Goal: Information Seeking & Learning: Learn about a topic

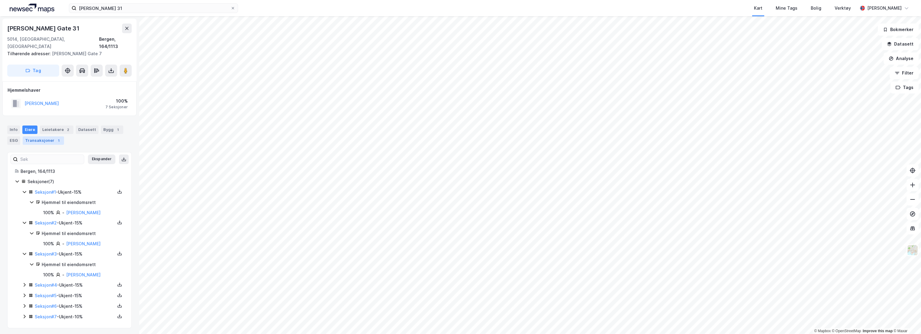
click at [38, 137] on div "Transaksjoner 1" at bounding box center [43, 141] width 41 height 8
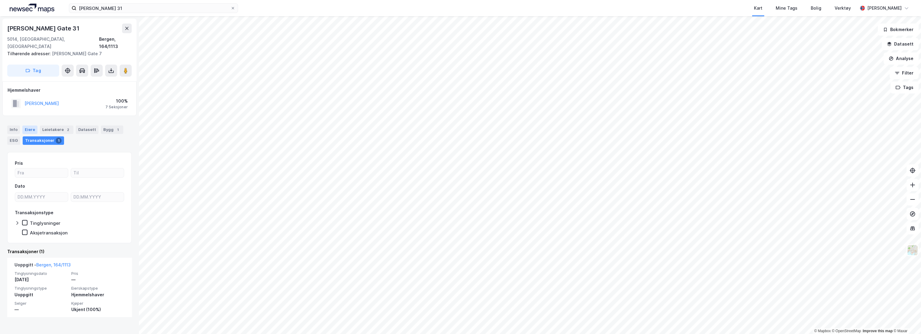
click at [29, 126] on div "Eiere" at bounding box center [29, 130] width 15 height 8
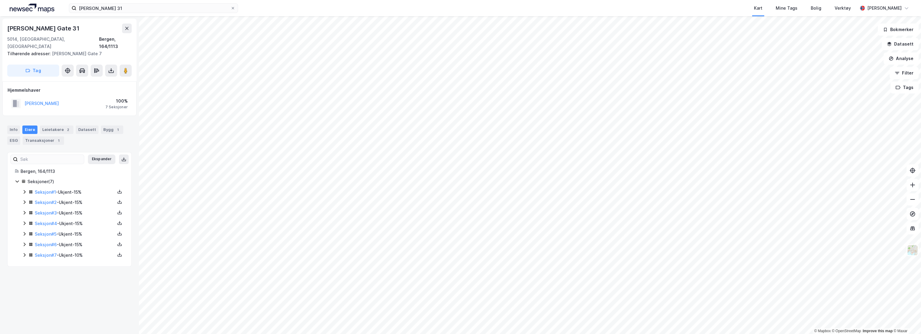
click at [27, 189] on div "Seksjon # 1 - Ukjent - 15%" at bounding box center [73, 193] width 102 height 8
click at [22, 190] on icon at bounding box center [24, 192] width 5 height 5
click at [23, 190] on icon at bounding box center [24, 192] width 5 height 5
click at [78, 210] on link "[PERSON_NAME]" at bounding box center [83, 212] width 34 height 5
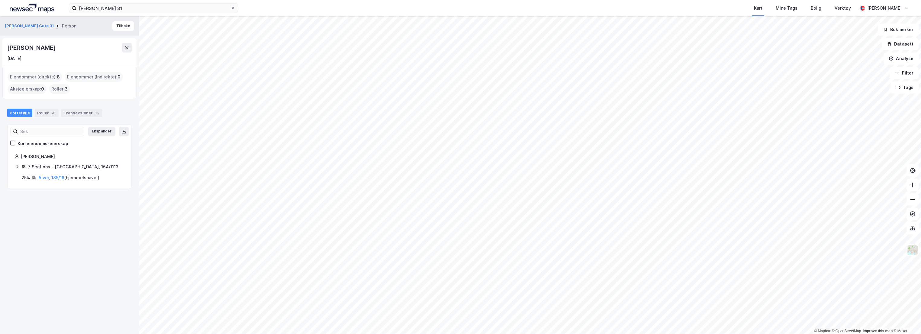
click at [18, 169] on icon at bounding box center [17, 166] width 5 height 5
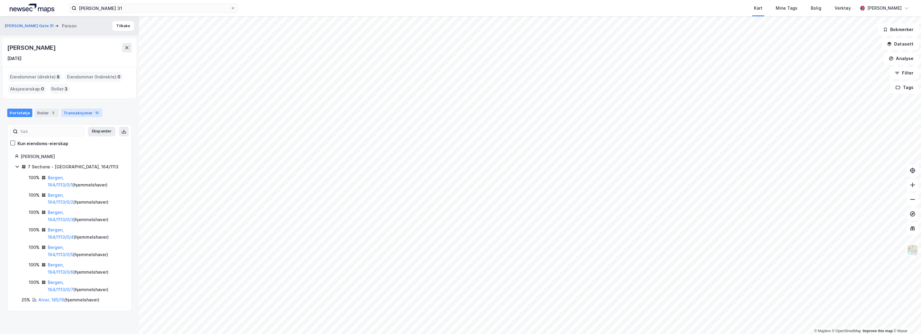
click at [82, 112] on div "Transaksjoner 15" at bounding box center [81, 113] width 41 height 8
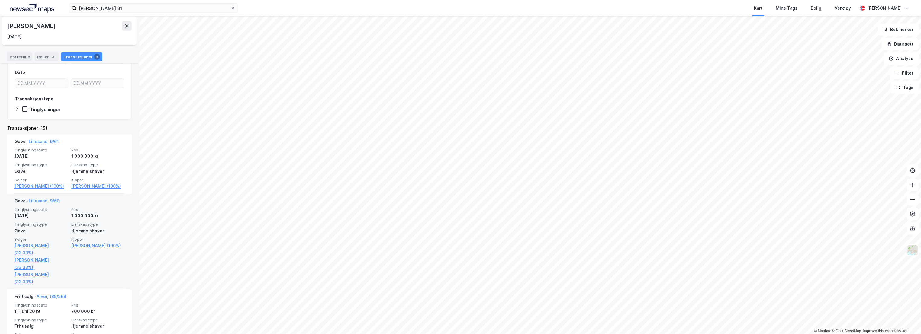
scroll to position [101, 0]
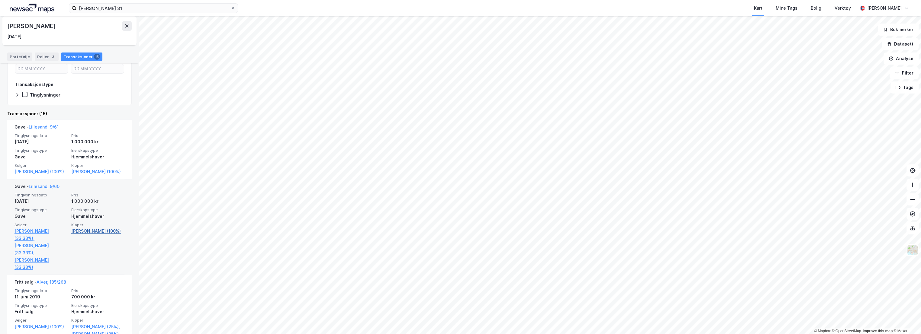
click at [88, 235] on link "[PERSON_NAME] (100%)" at bounding box center [97, 231] width 53 height 7
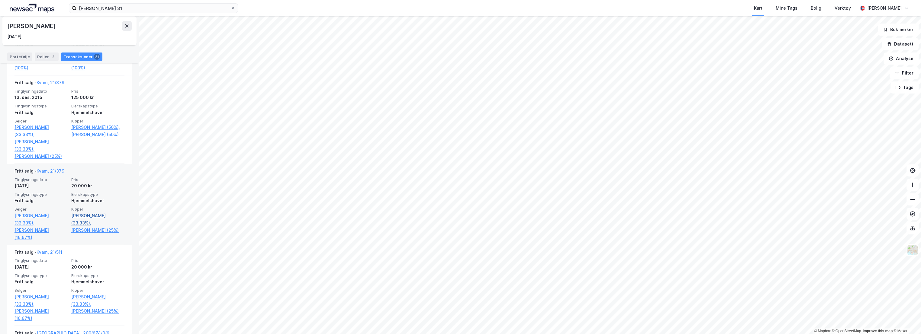
scroll to position [570, 0]
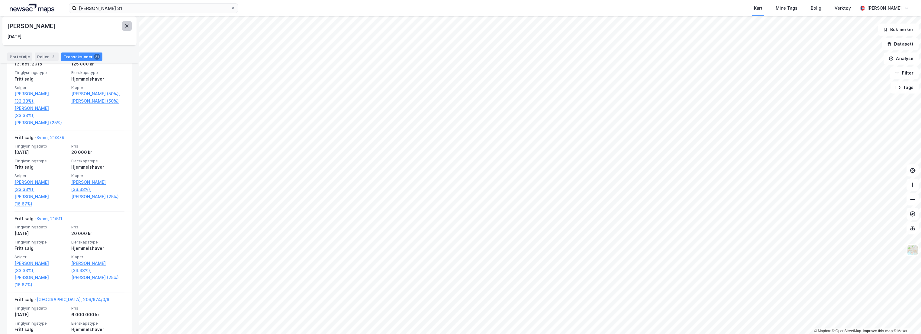
click at [130, 27] on button at bounding box center [127, 26] width 10 height 10
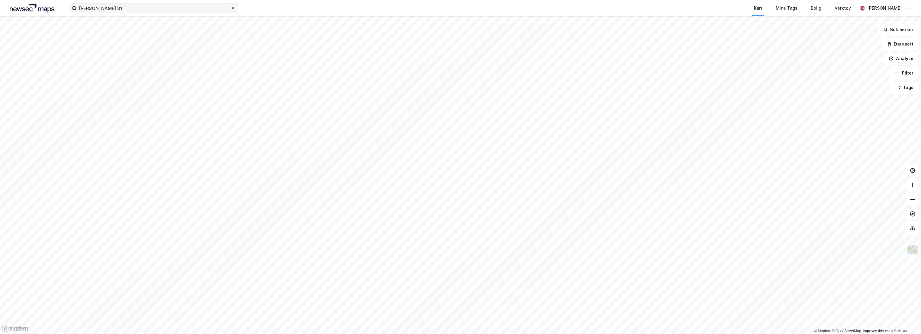
click at [232, 9] on icon at bounding box center [233, 8] width 4 height 4
click at [230, 9] on input "[PERSON_NAME] 31" at bounding box center [153, 8] width 154 height 9
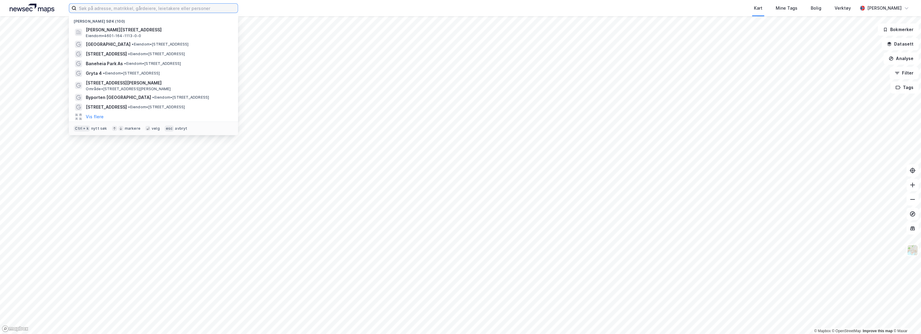
click at [92, 8] on input at bounding box center [156, 8] width 161 height 9
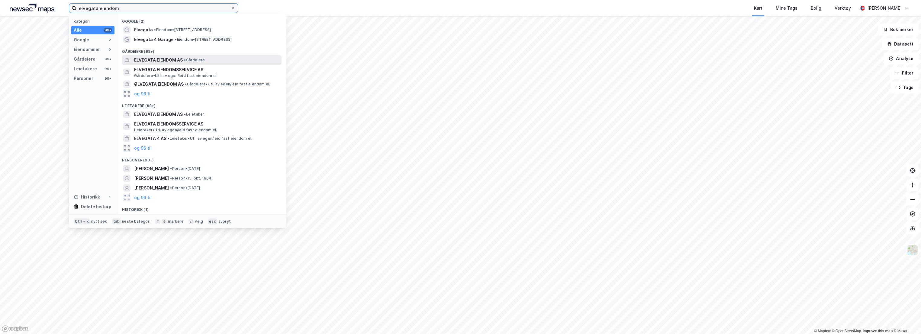
type input "elvegata eiendom"
click at [178, 57] on span "ELVEGATA EIENDOM AS" at bounding box center [158, 59] width 49 height 7
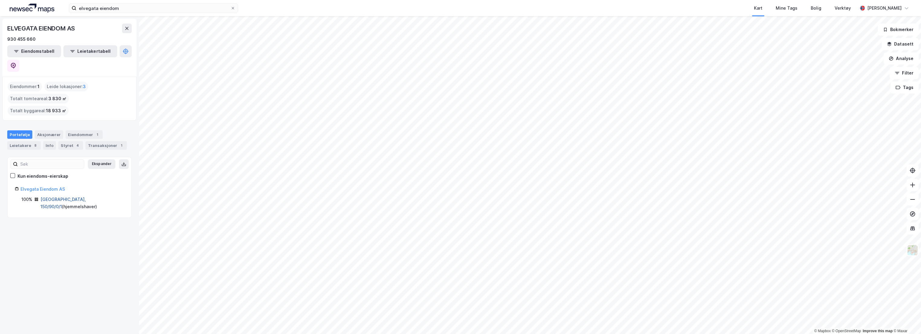
click at [70, 197] on link "[GEOGRAPHIC_DATA], 150/90/0/1" at bounding box center [62, 203] width 45 height 12
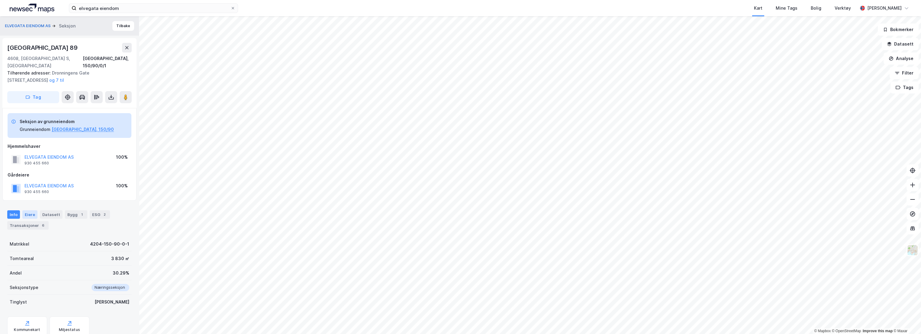
click at [27, 211] on div "Eiere" at bounding box center [29, 215] width 15 height 8
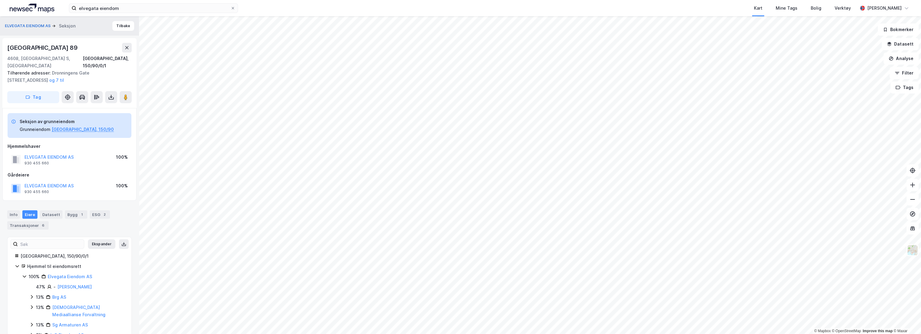
scroll to position [23, 0]
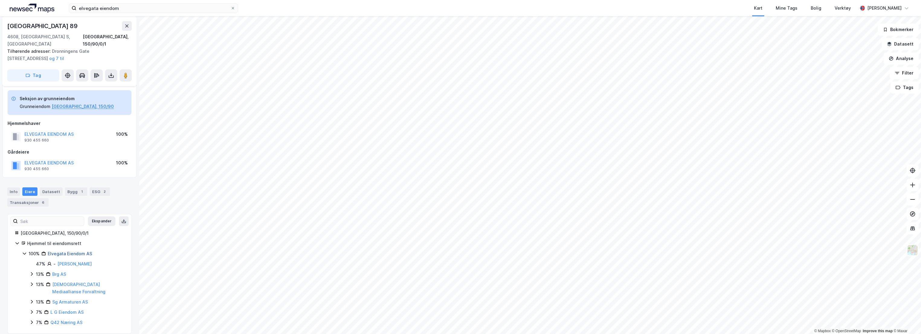
click at [65, 251] on link "Elvegata Eiendom AS" at bounding box center [70, 253] width 44 height 5
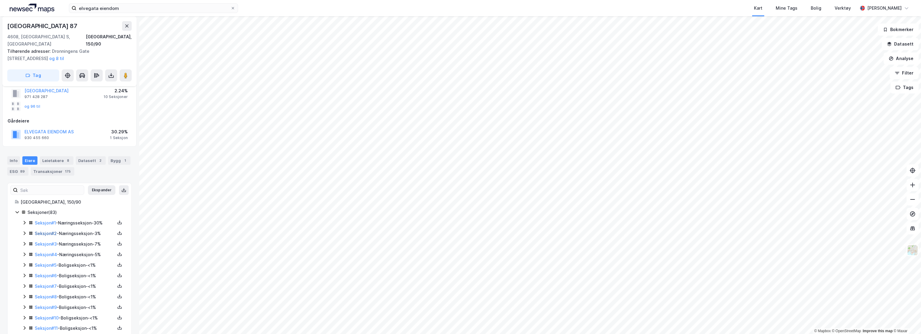
scroll to position [67, 0]
click at [22, 219] on icon at bounding box center [24, 221] width 5 height 5
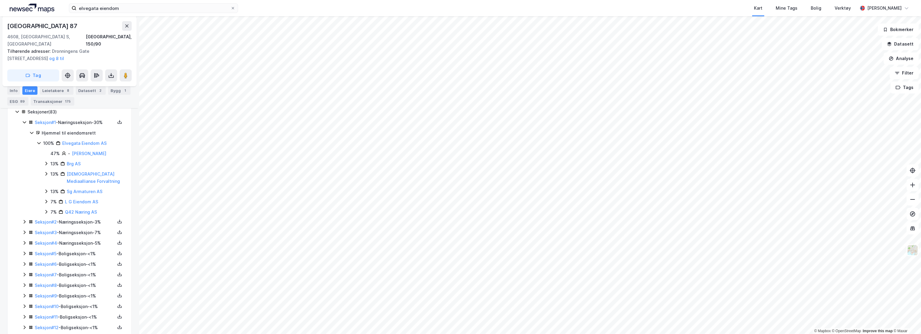
scroll to position [168, 0]
click at [24, 218] on icon at bounding box center [24, 220] width 5 height 5
click at [25, 229] on icon at bounding box center [24, 231] width 5 height 5
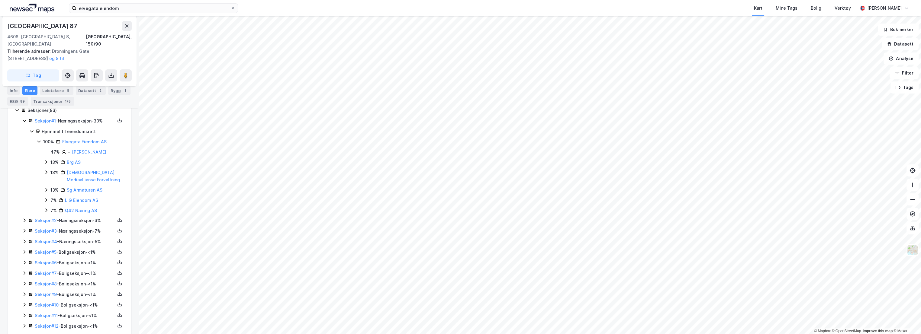
click at [24, 239] on icon at bounding box center [24, 241] width 5 height 5
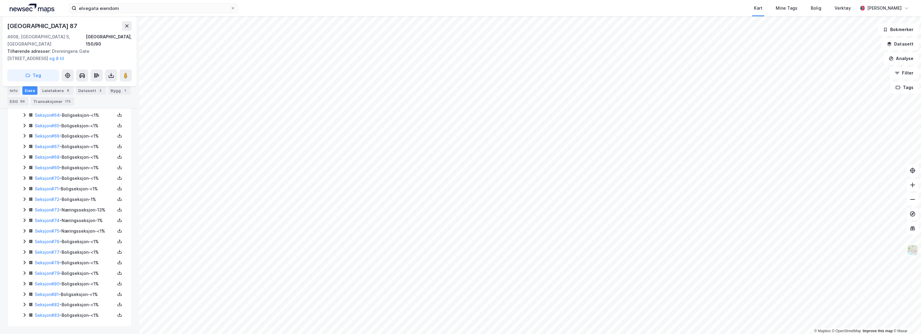
scroll to position [947, 0]
click at [24, 208] on icon at bounding box center [24, 210] width 5 height 5
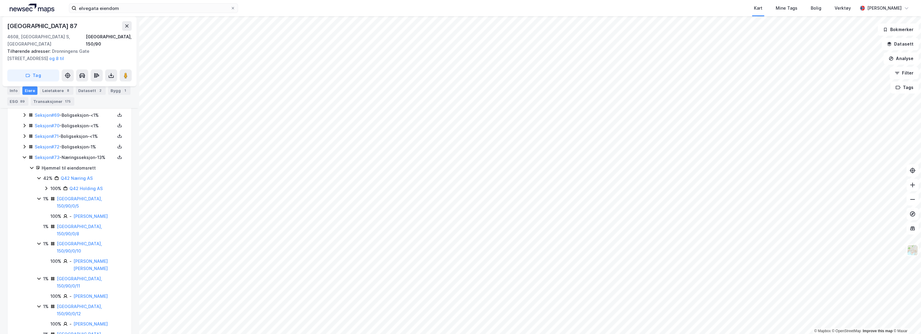
click at [24, 160] on icon at bounding box center [24, 157] width 5 height 5
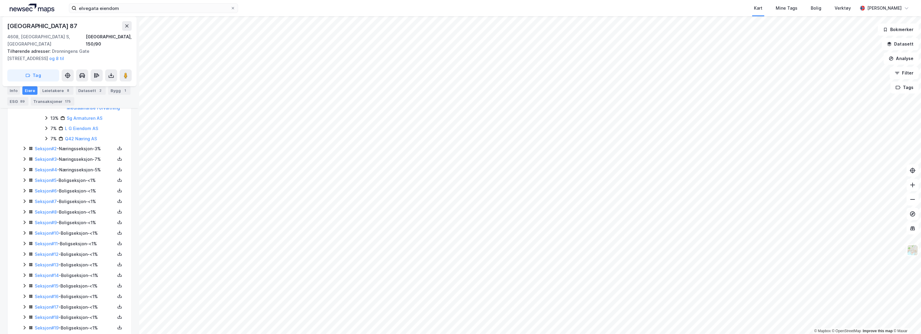
scroll to position [0, 0]
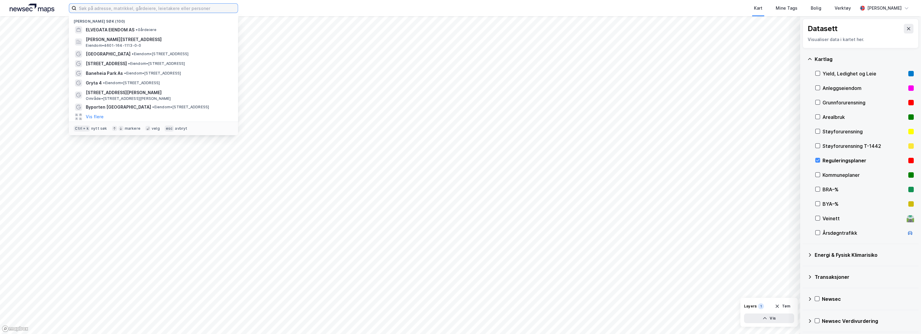
click at [114, 10] on input at bounding box center [156, 8] width 161 height 9
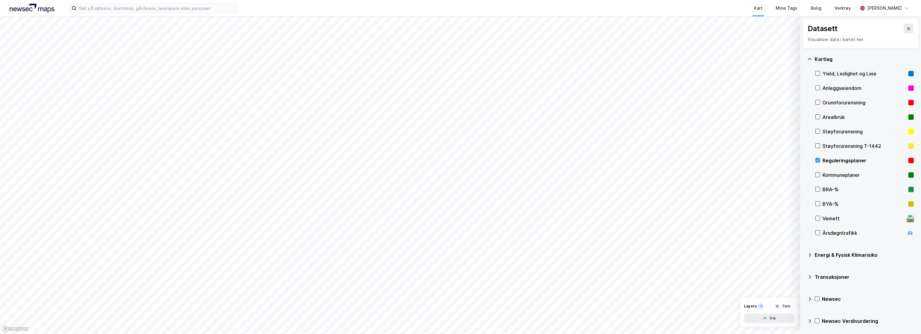
click at [596, 8] on div "Kart Mine Tags Bolig Verktøy" at bounding box center [562, 8] width 590 height 16
click at [906, 31] on button at bounding box center [909, 29] width 10 height 10
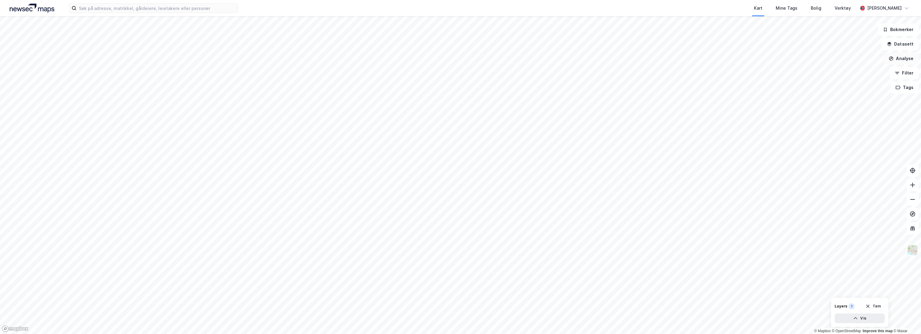
click at [905, 58] on button "Analyse" at bounding box center [900, 59] width 35 height 12
click at [842, 67] on div "Tegn område" at bounding box center [844, 71] width 69 height 10
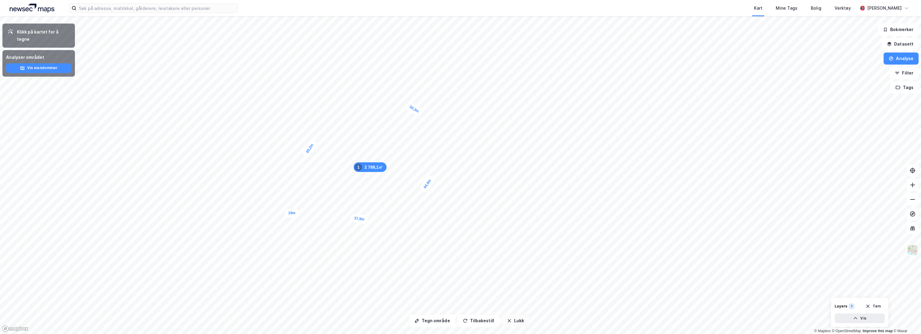
click at [515, 322] on button "Lukk" at bounding box center [515, 321] width 27 height 12
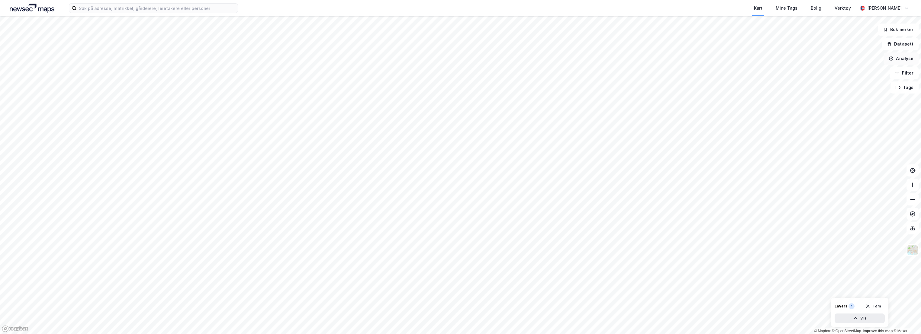
click at [908, 58] on button "Analyse" at bounding box center [900, 59] width 35 height 12
click at [834, 71] on div "Tegn område" at bounding box center [848, 71] width 53 height 5
